Goal: Task Accomplishment & Management: Use online tool/utility

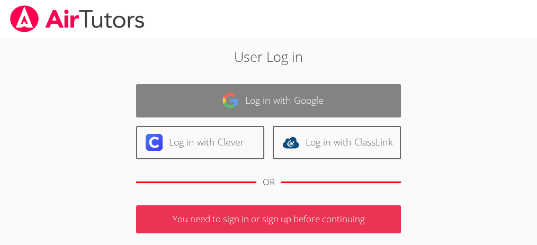
click at [310, 96] on link "Log in with Google" at bounding box center [268, 100] width 265 height 33
click at [320, 97] on link "Log in with Google" at bounding box center [268, 100] width 265 height 33
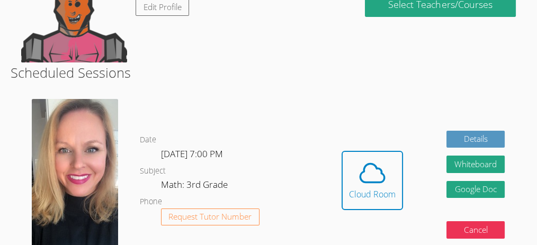
scroll to position [169, 0]
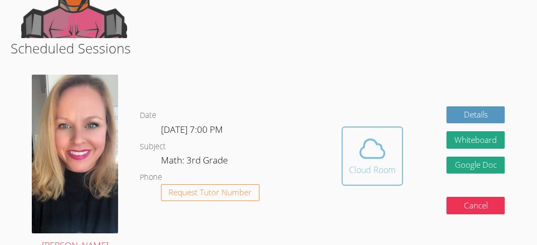
click at [387, 148] on icon at bounding box center [372, 149] width 30 height 30
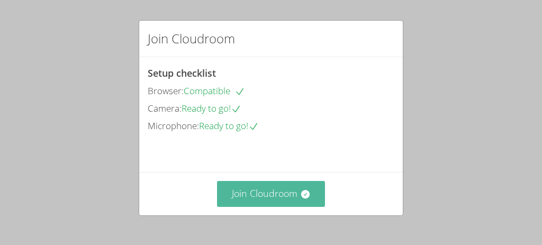
click at [301, 192] on icon at bounding box center [305, 194] width 8 height 8
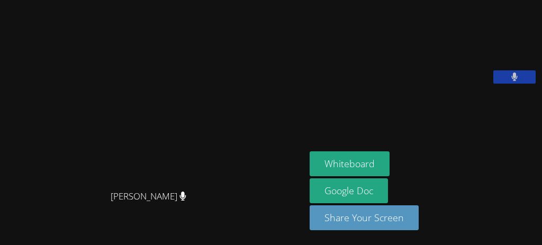
click at [385, 171] on div "Whiteboard Google Doc Share Your Screen" at bounding box center [424, 194] width 228 height 87
click at [214, 201] on div "[PERSON_NAME]" at bounding box center [152, 206] width 297 height 42
click at [188, 108] on video at bounding box center [153, 101] width 159 height 167
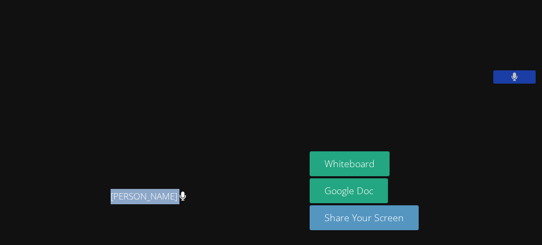
drag, startPoint x: 117, startPoint y: 194, endPoint x: 206, endPoint y: 225, distance: 93.6
click at [206, 225] on div "[PERSON_NAME]" at bounding box center [152, 206] width 297 height 42
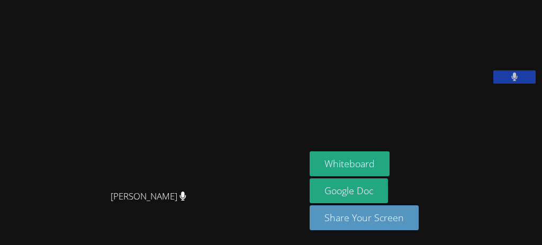
click at [246, 209] on div "[PERSON_NAME]" at bounding box center [152, 206] width 297 height 42
click at [0, 176] on main "[PERSON_NAME]" at bounding box center [152, 122] width 305 height 245
drag, startPoint x: 24, startPoint y: 183, endPoint x: 210, endPoint y: 128, distance: 194.2
click at [210, 128] on video at bounding box center [153, 101] width 159 height 167
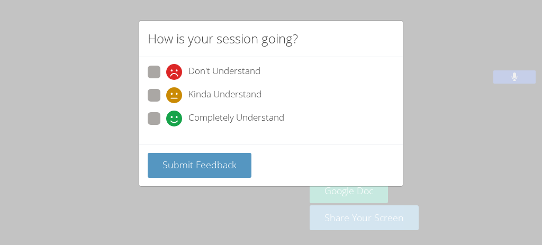
click at [161, 96] on label "Kinda Understand" at bounding box center [205, 96] width 114 height 14
click at [166, 96] on input "Kinda Understand" at bounding box center [170, 93] width 9 height 9
radio input "true"
click at [166, 80] on span at bounding box center [166, 80] width 0 height 0
click at [166, 69] on input "Don't Understand" at bounding box center [170, 70] width 9 height 9
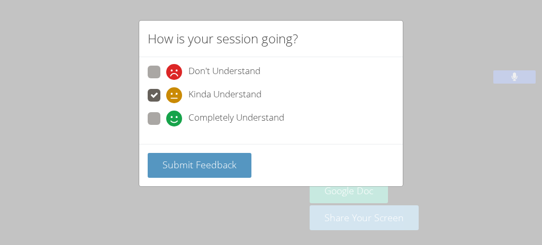
radio input "true"
click at [166, 126] on span at bounding box center [166, 126] width 0 height 0
click at [166, 118] on input "Completely Understand" at bounding box center [170, 116] width 9 height 9
radio input "true"
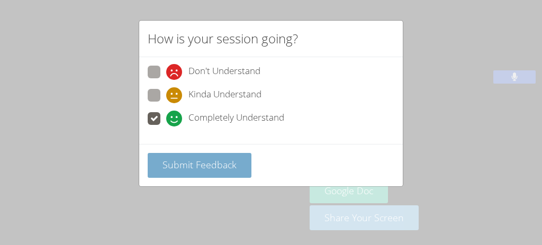
click at [193, 166] on span "Submit Feedback" at bounding box center [199, 164] width 74 height 13
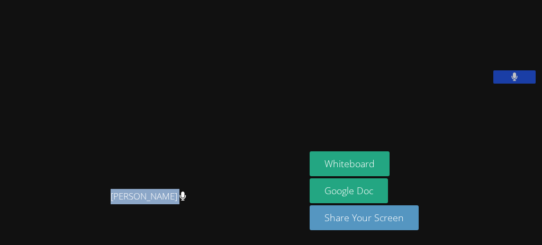
drag, startPoint x: 90, startPoint y: 180, endPoint x: 168, endPoint y: 185, distance: 77.9
click at [168, 185] on div "[PERSON_NAME]" at bounding box center [152, 206] width 297 height 42
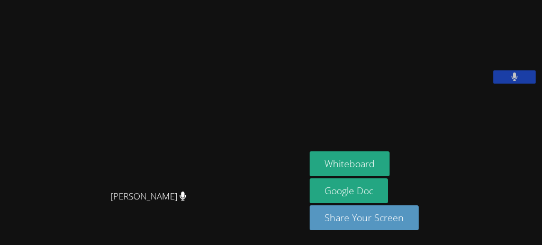
click at [186, 185] on div "[PERSON_NAME]" at bounding box center [152, 206] width 297 height 42
